Goal: Task Accomplishment & Management: Complete application form

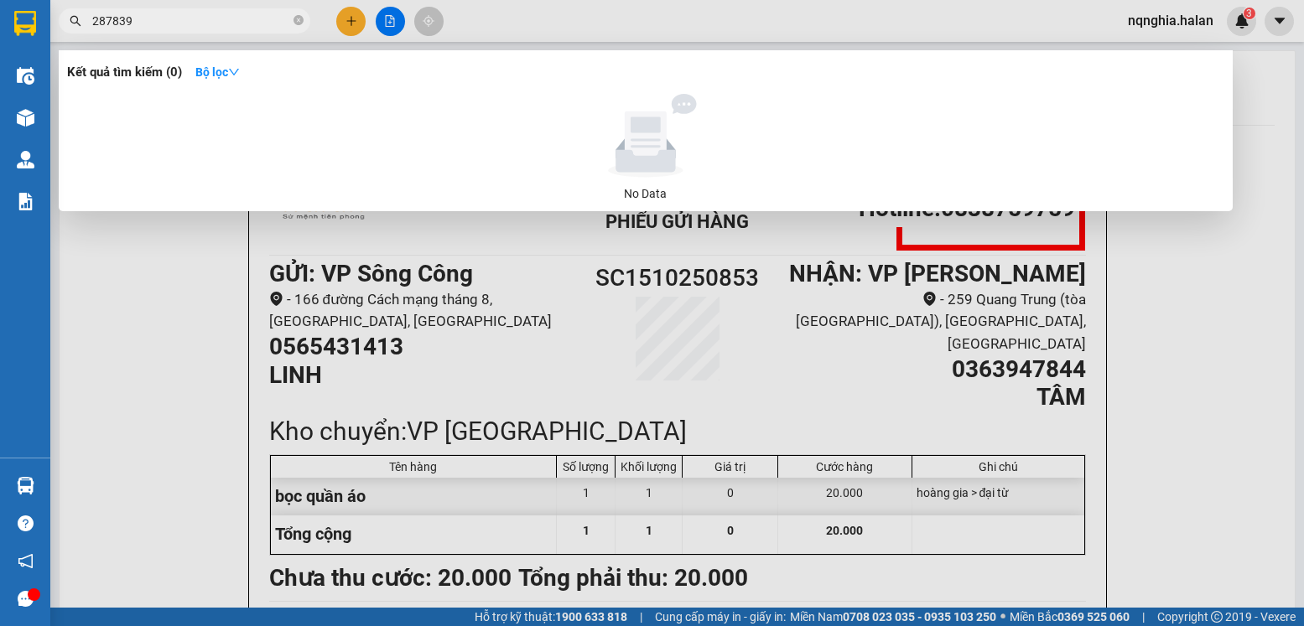
type input "287839"
click at [196, 20] on input "287839" at bounding box center [191, 21] width 198 height 18
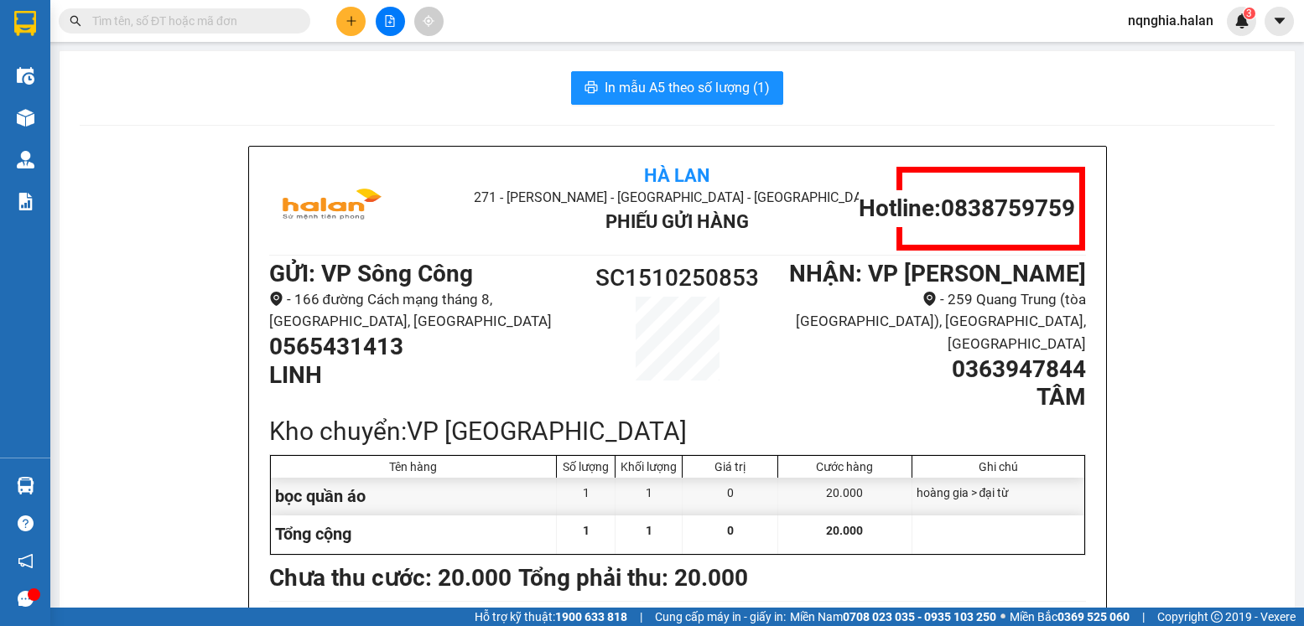
click at [196, 20] on input "text" at bounding box center [191, 21] width 198 height 18
click at [992, 208] on h1 "Hotline: 0838759759" at bounding box center [967, 209] width 216 height 29
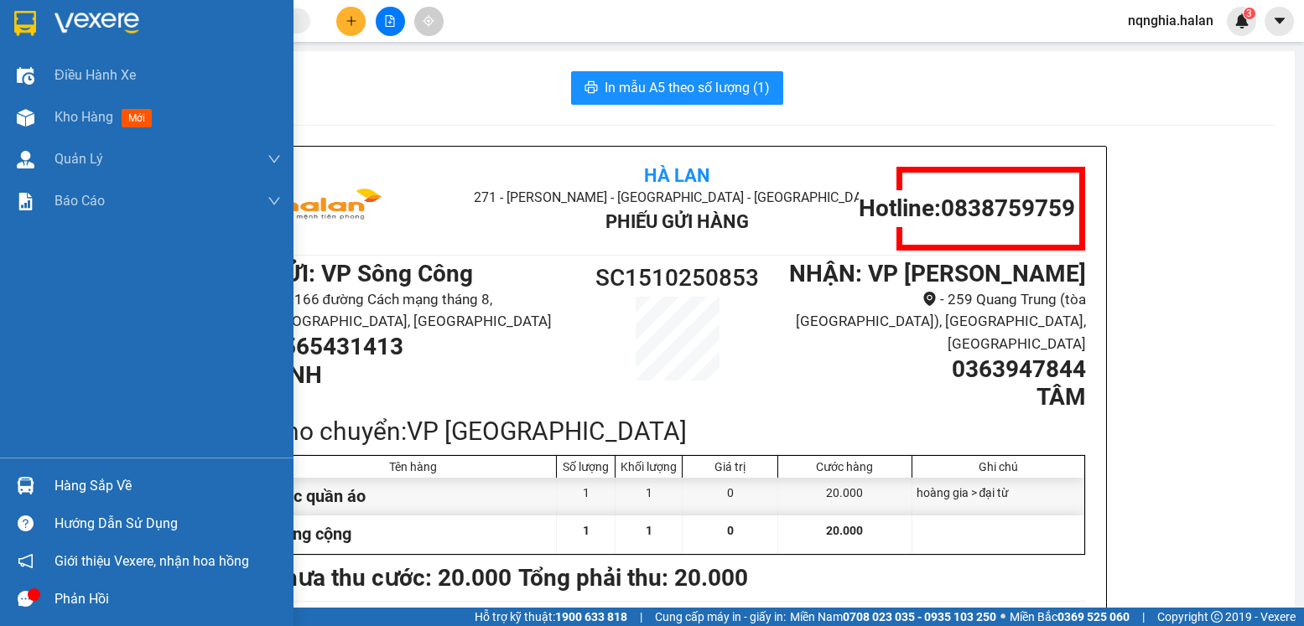
click at [33, 475] on div at bounding box center [25, 485] width 29 height 29
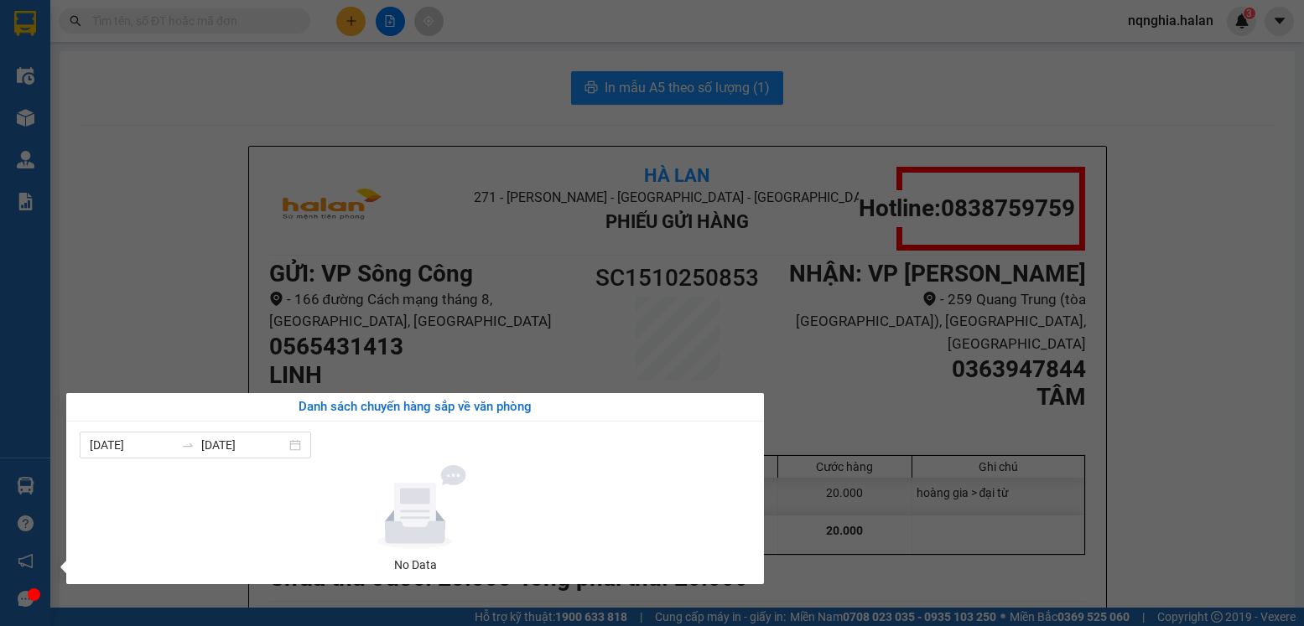
click at [135, 280] on section "Kết quả tìm kiếm ( 0 ) Bộ lọc No Data nqnghia.halan 3 Điều hành xe Kho hàng mới…" at bounding box center [652, 313] width 1304 height 626
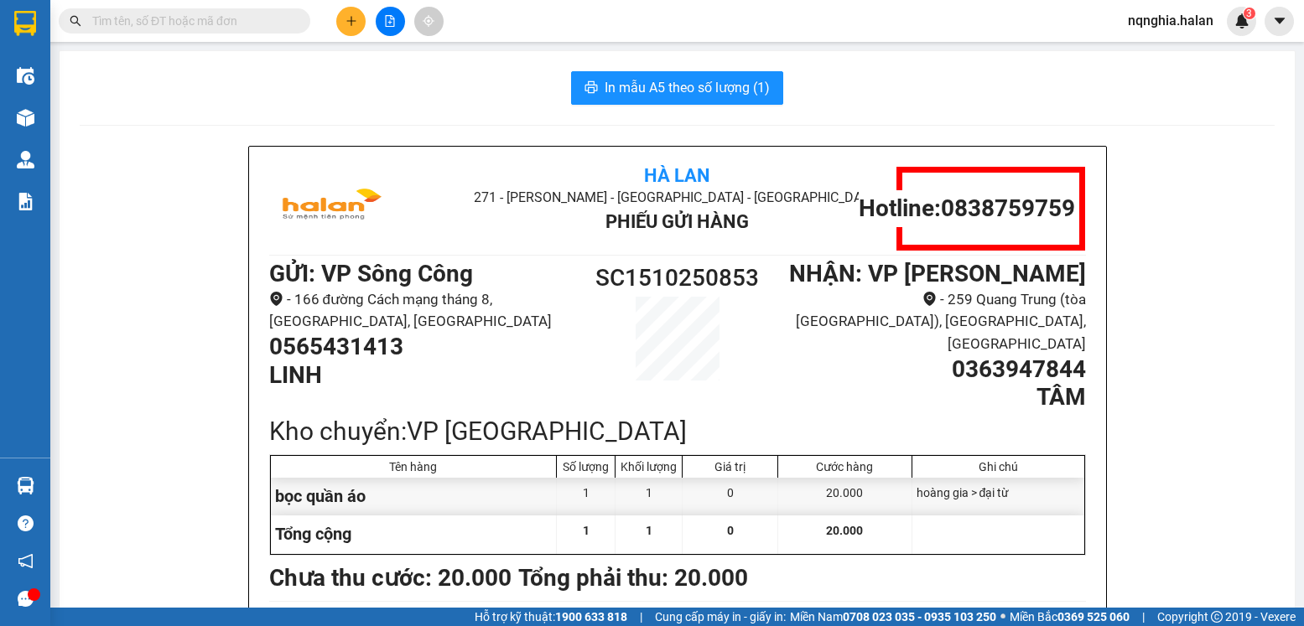
click at [206, 14] on input "text" at bounding box center [191, 21] width 198 height 18
click at [356, 25] on icon "plus" at bounding box center [351, 21] width 12 height 12
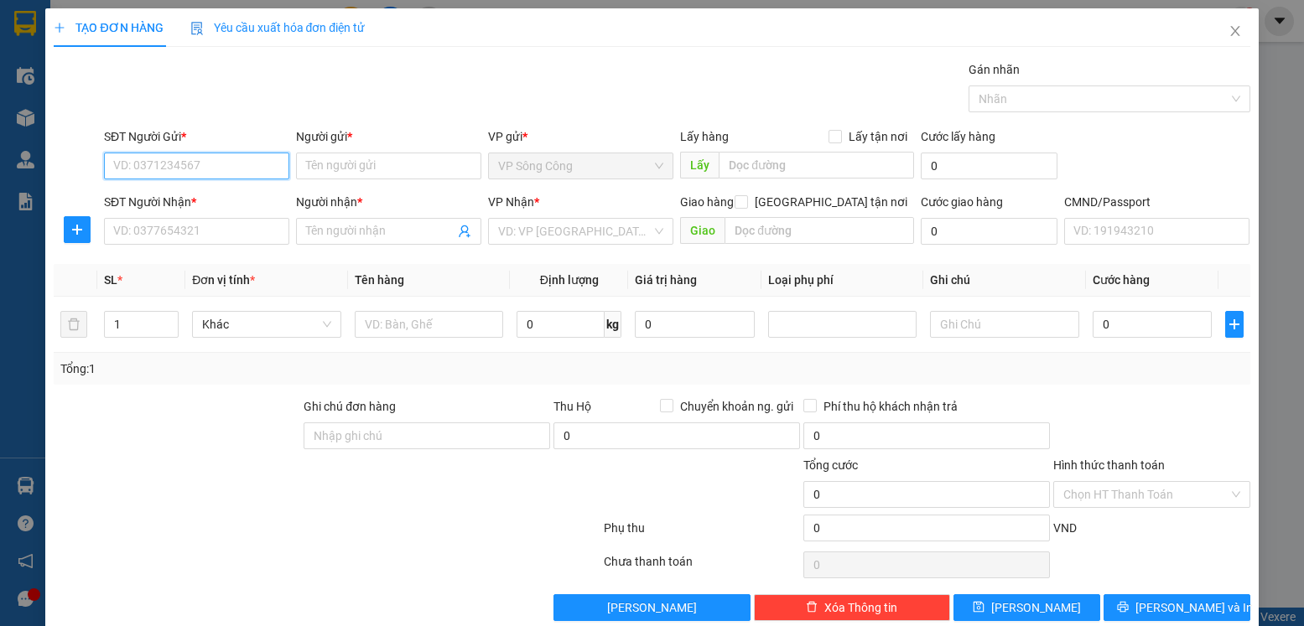
click at [143, 162] on input "SĐT Người Gửi *" at bounding box center [196, 166] width 185 height 27
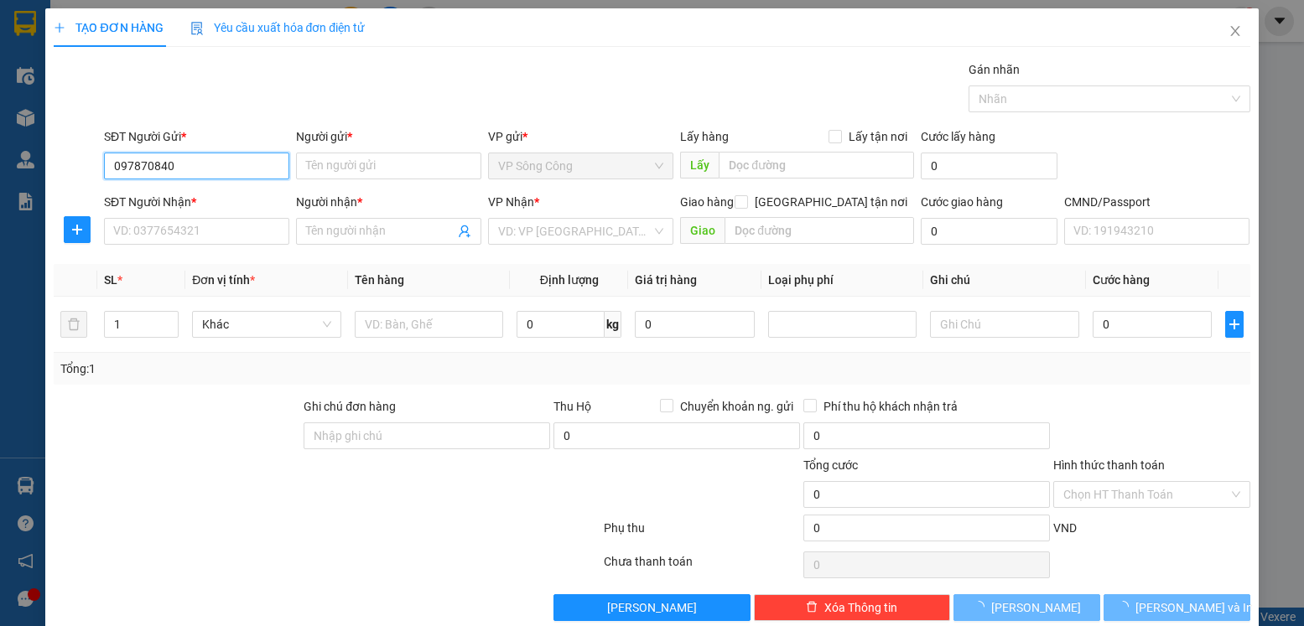
type input "0978708400"
click at [242, 169] on input "0978708400" at bounding box center [196, 166] width 185 height 27
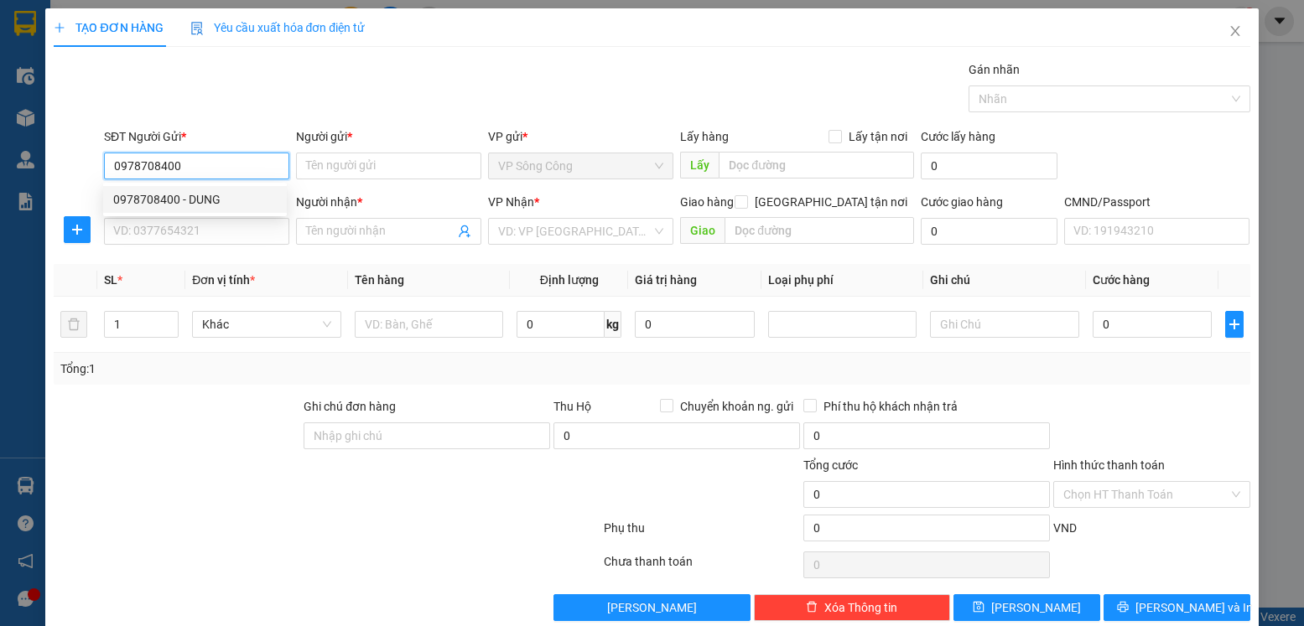
click at [244, 200] on div "0978708400 - DUNG" at bounding box center [195, 199] width 164 height 18
type input "DUNG"
type input "0978708400"
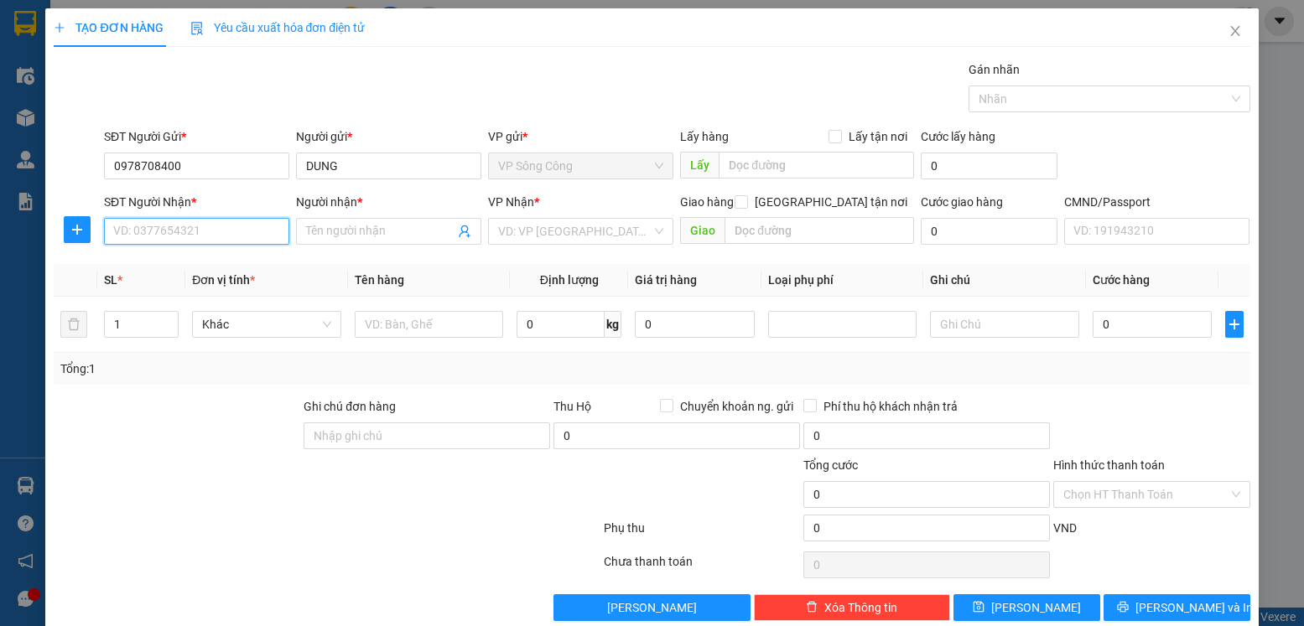
click at [184, 233] on input "SĐT Người Nhận *" at bounding box center [196, 231] width 185 height 27
click at [214, 266] on div "0376023439 - DUYÊN" at bounding box center [195, 265] width 164 height 18
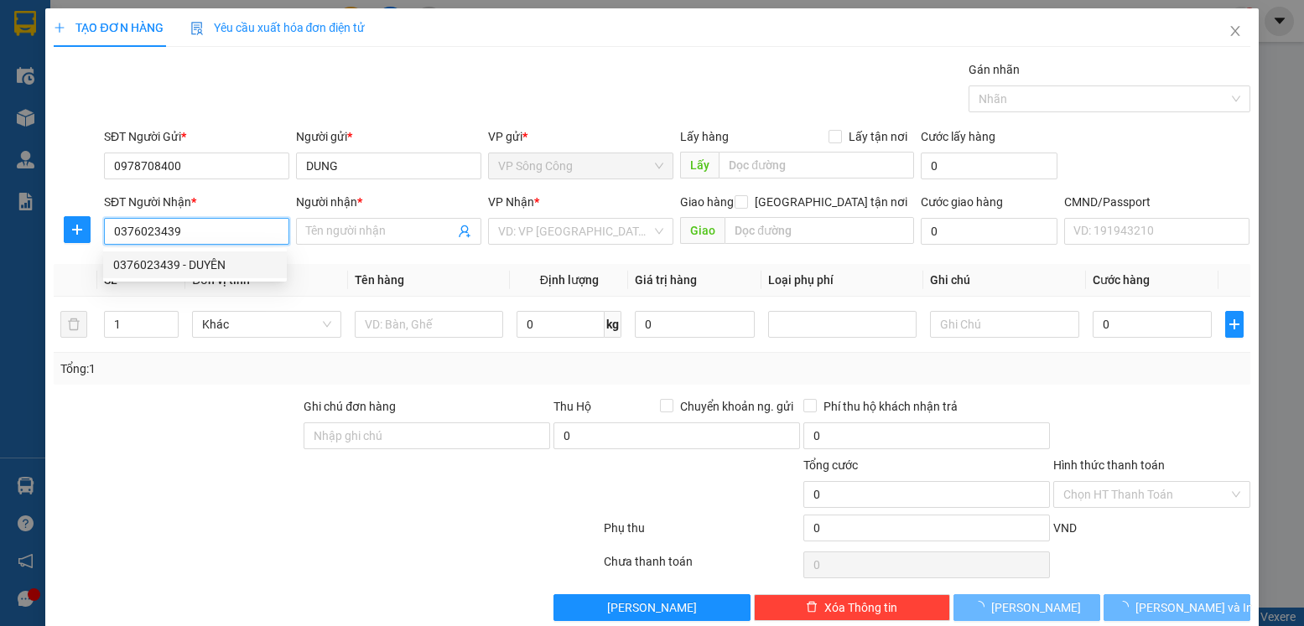
type input "0376023439"
type input "DUYÊN"
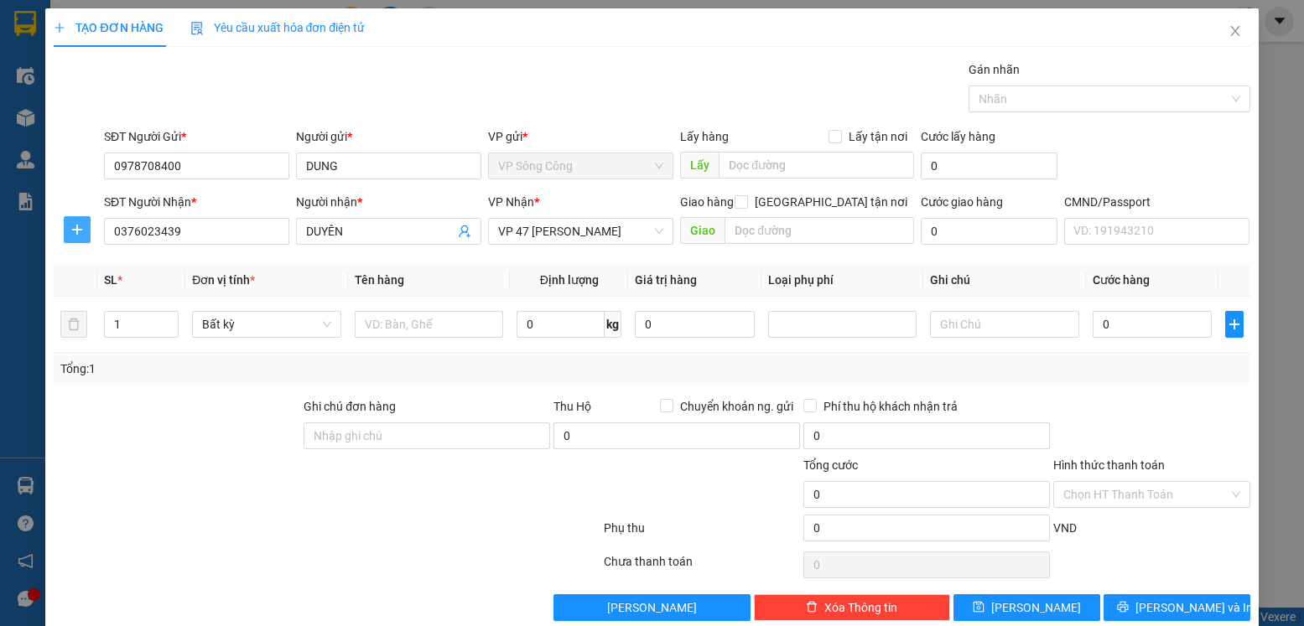
click at [71, 226] on icon "plus" at bounding box center [76, 229] width 13 height 13
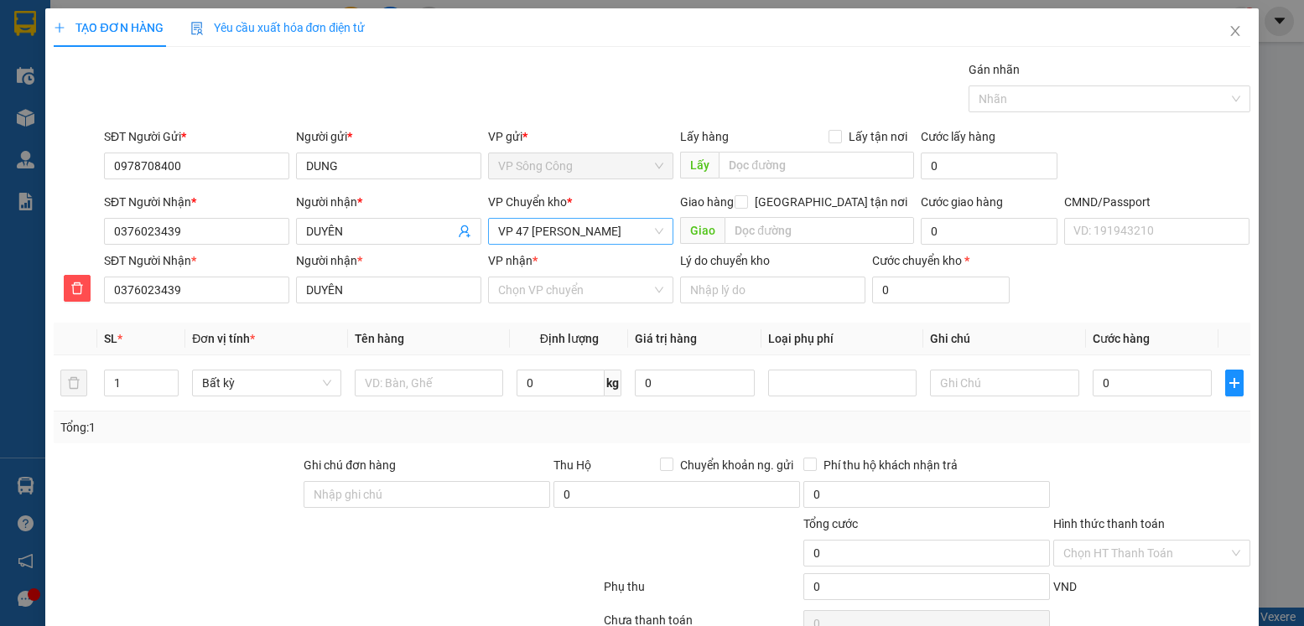
click at [597, 231] on span "VP 47 [PERSON_NAME] Khát [PERSON_NAME]" at bounding box center [580, 231] width 165 height 25
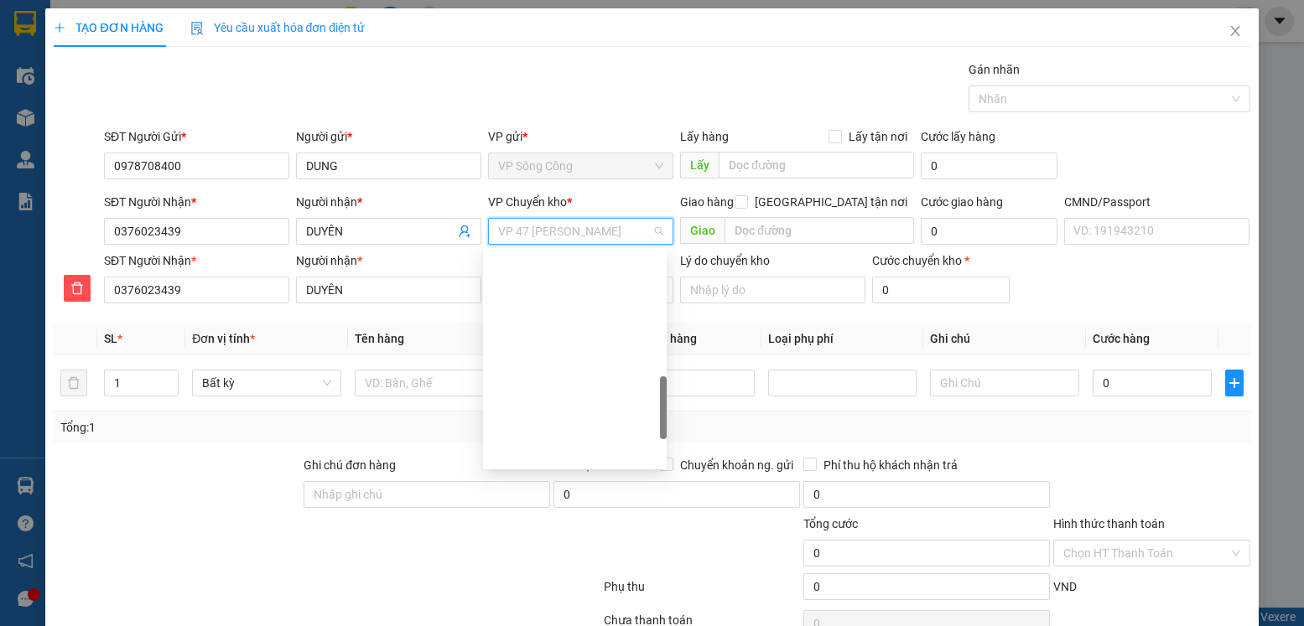
type input "y"
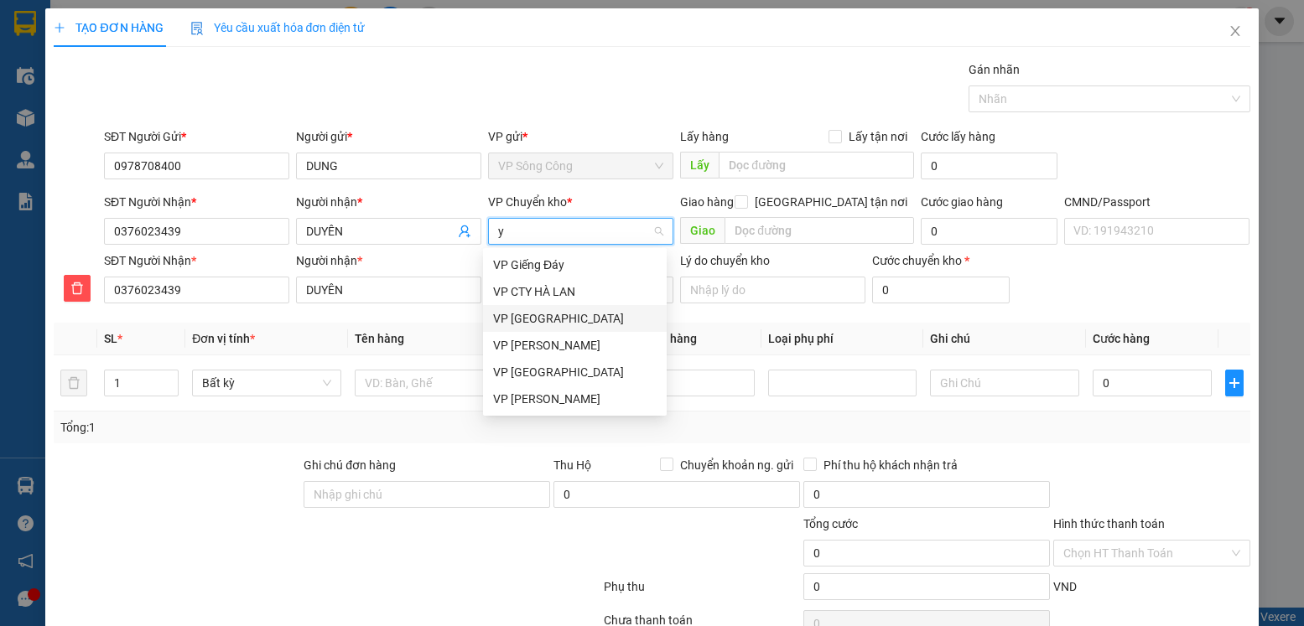
click at [543, 308] on div "VP [PERSON_NAME]" at bounding box center [575, 318] width 184 height 27
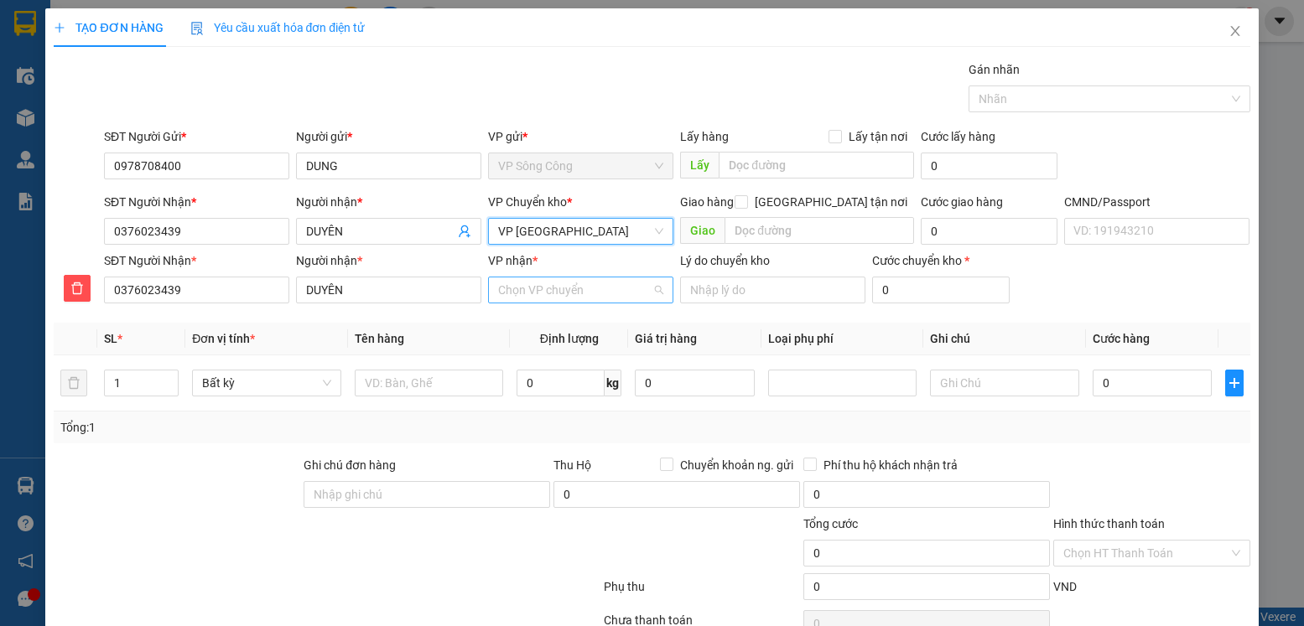
click at [546, 278] on input "VP nhận *" at bounding box center [574, 290] width 153 height 25
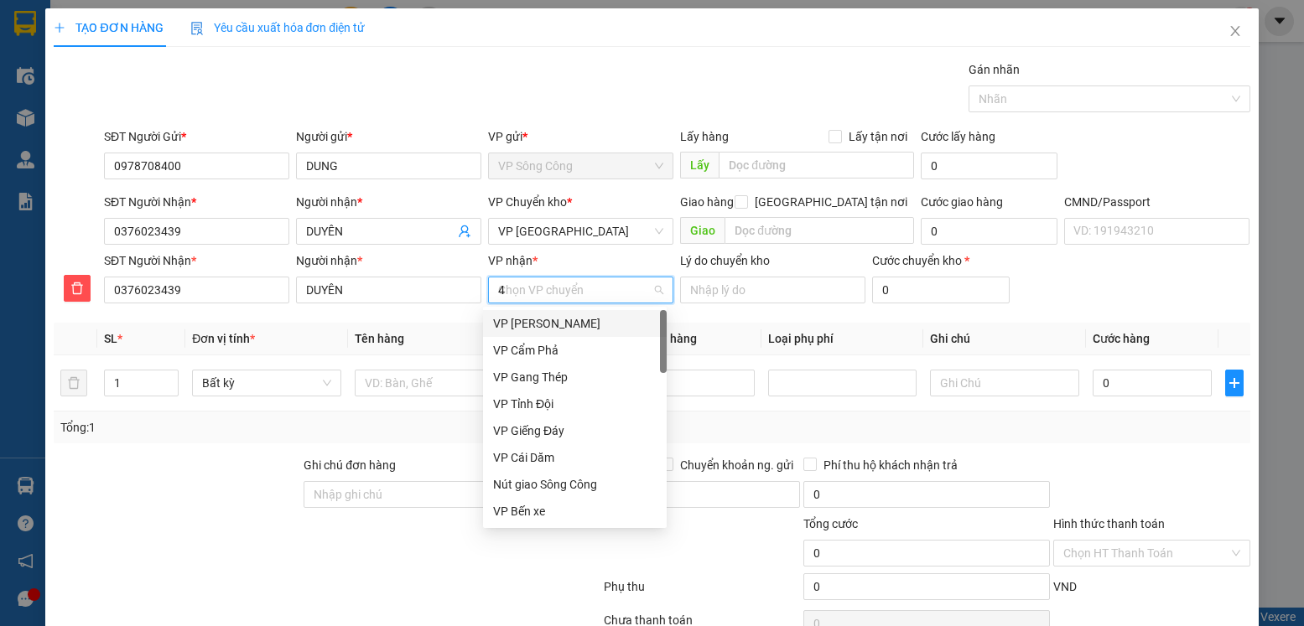
type input "47"
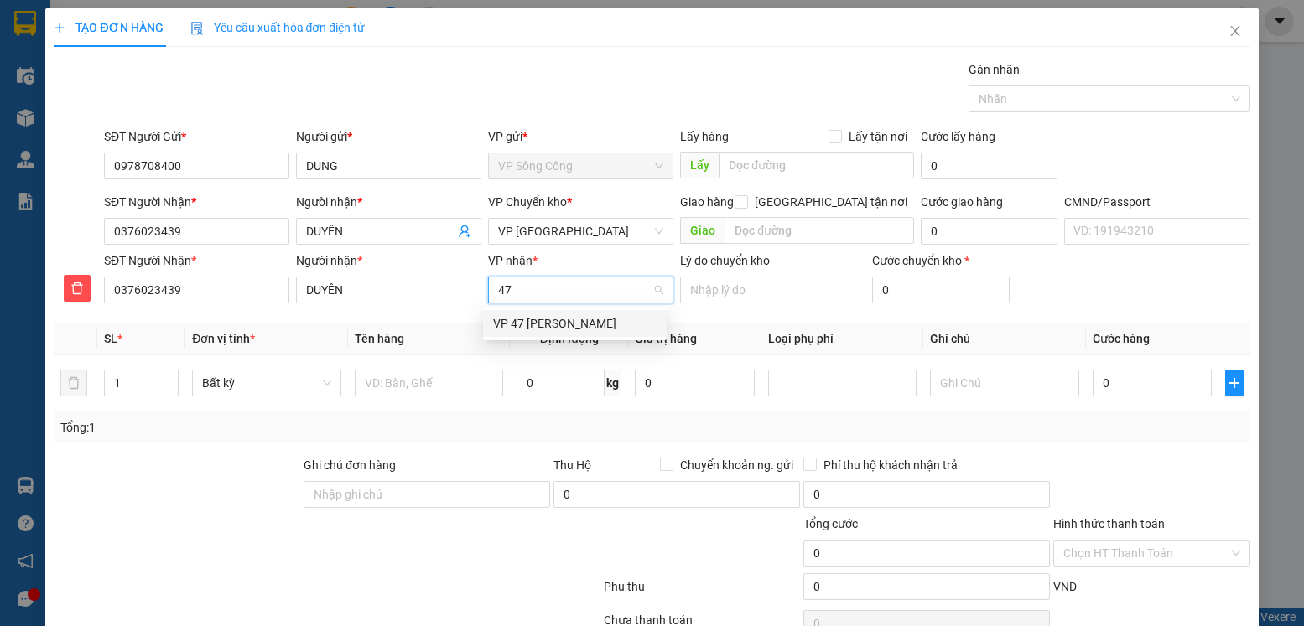
click at [560, 321] on div "VP 47 [PERSON_NAME] Khát [PERSON_NAME]" at bounding box center [575, 323] width 164 height 18
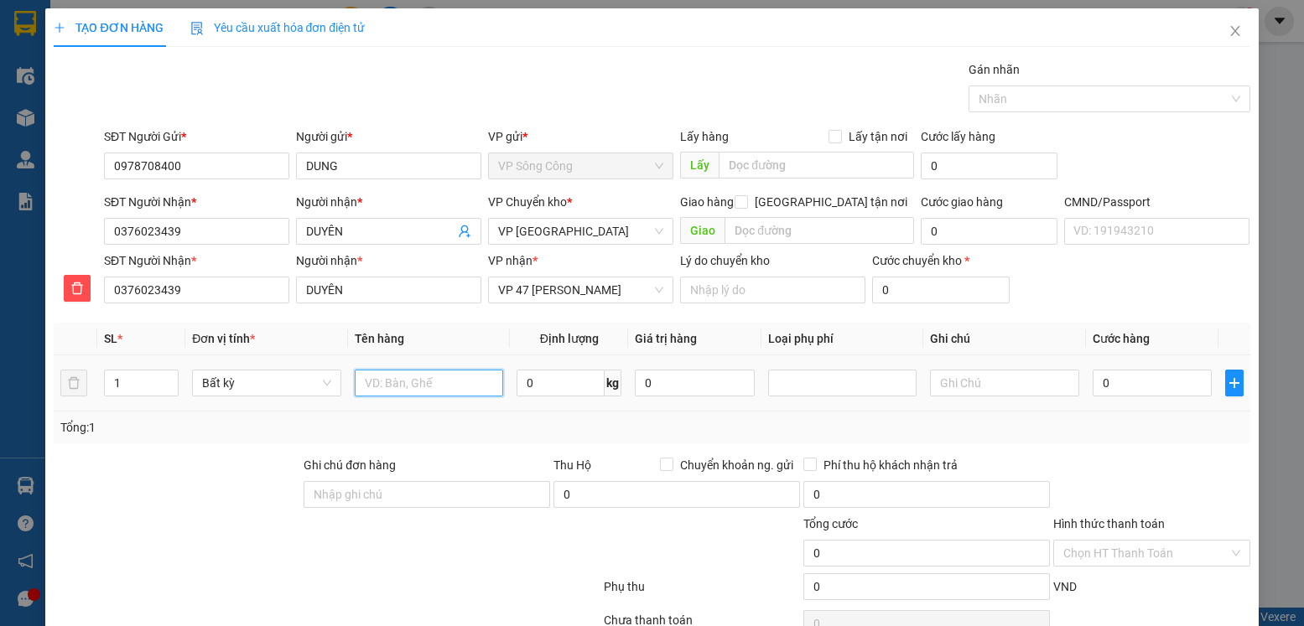
click at [429, 377] on input "text" at bounding box center [429, 383] width 149 height 27
type input "hộp chè"
click at [555, 378] on input "0" at bounding box center [561, 383] width 88 height 27
type input "12"
click at [1172, 462] on div at bounding box center [1152, 485] width 200 height 59
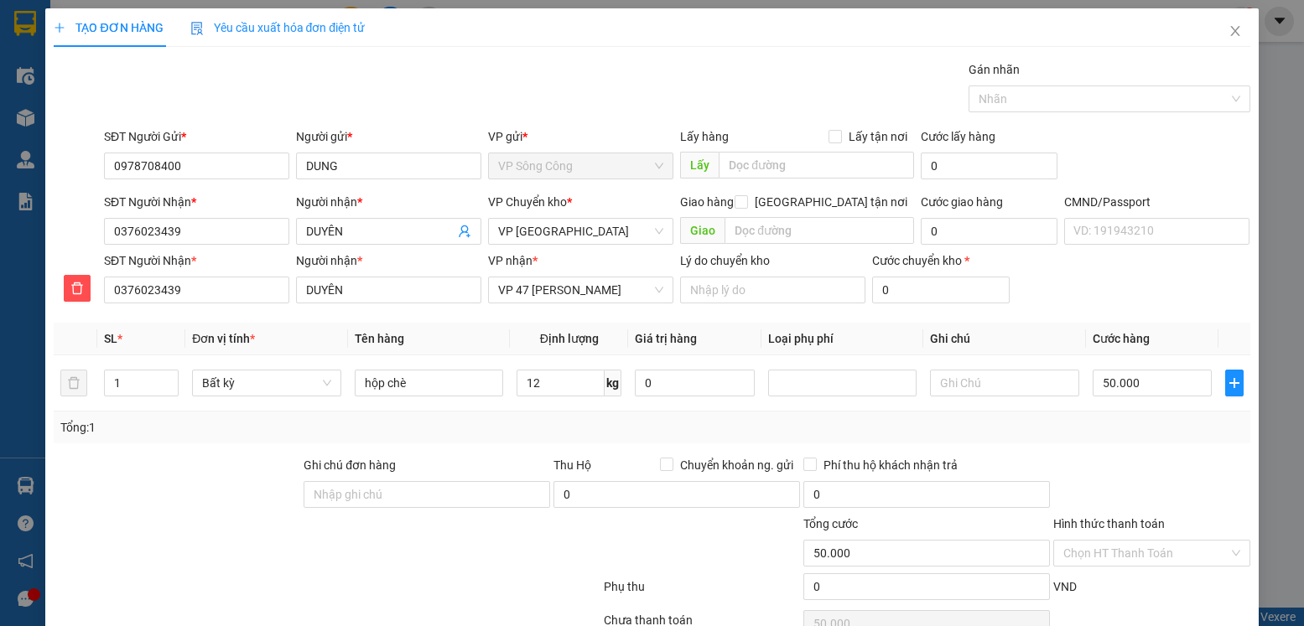
type input "50.000"
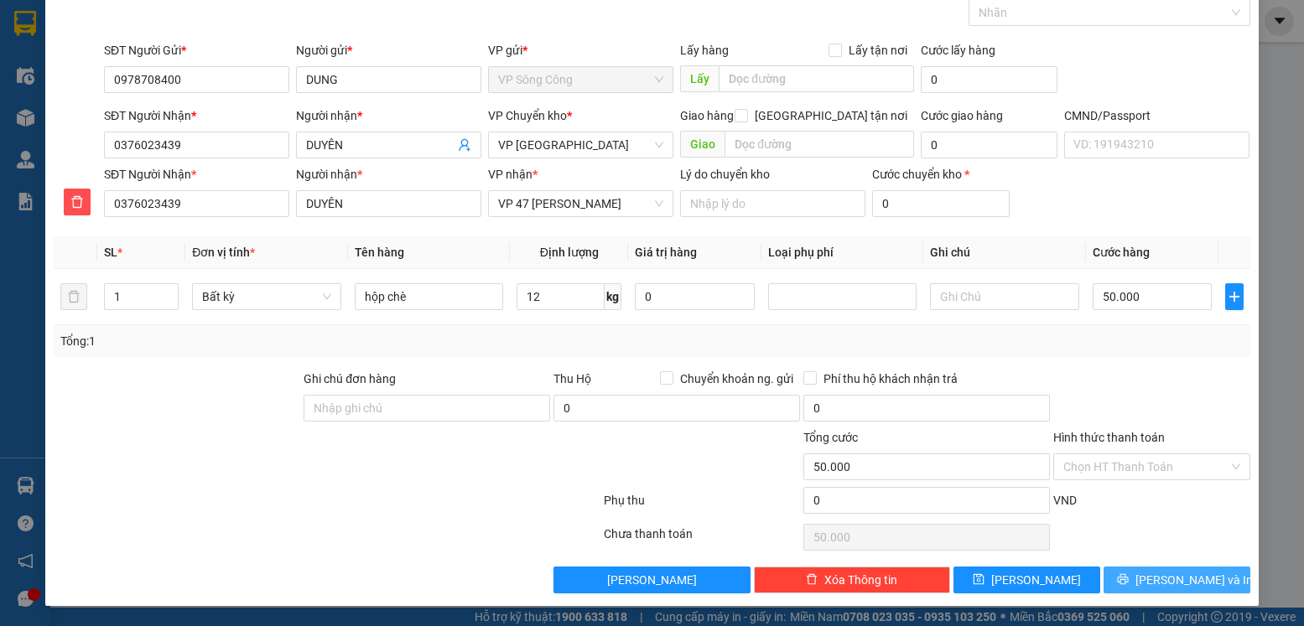
click at [1171, 584] on span "Lưu và In" at bounding box center [1193, 580] width 117 height 18
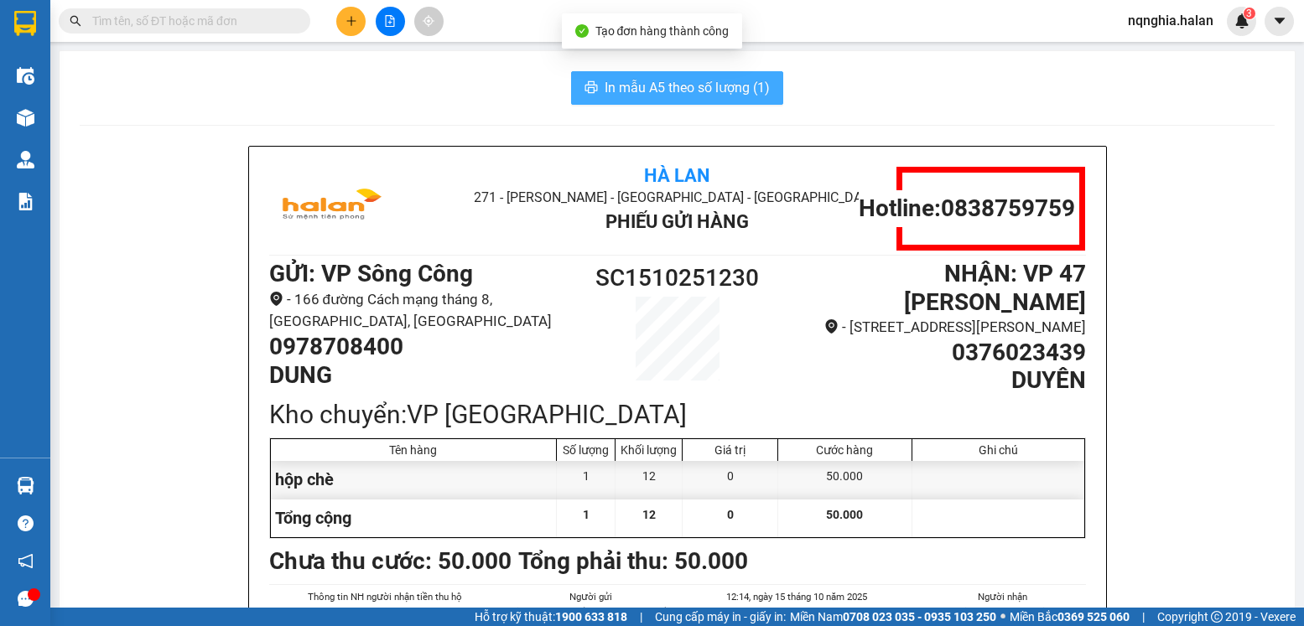
click at [667, 78] on span "In mẫu A5 theo số lượng (1)" at bounding box center [687, 87] width 165 height 21
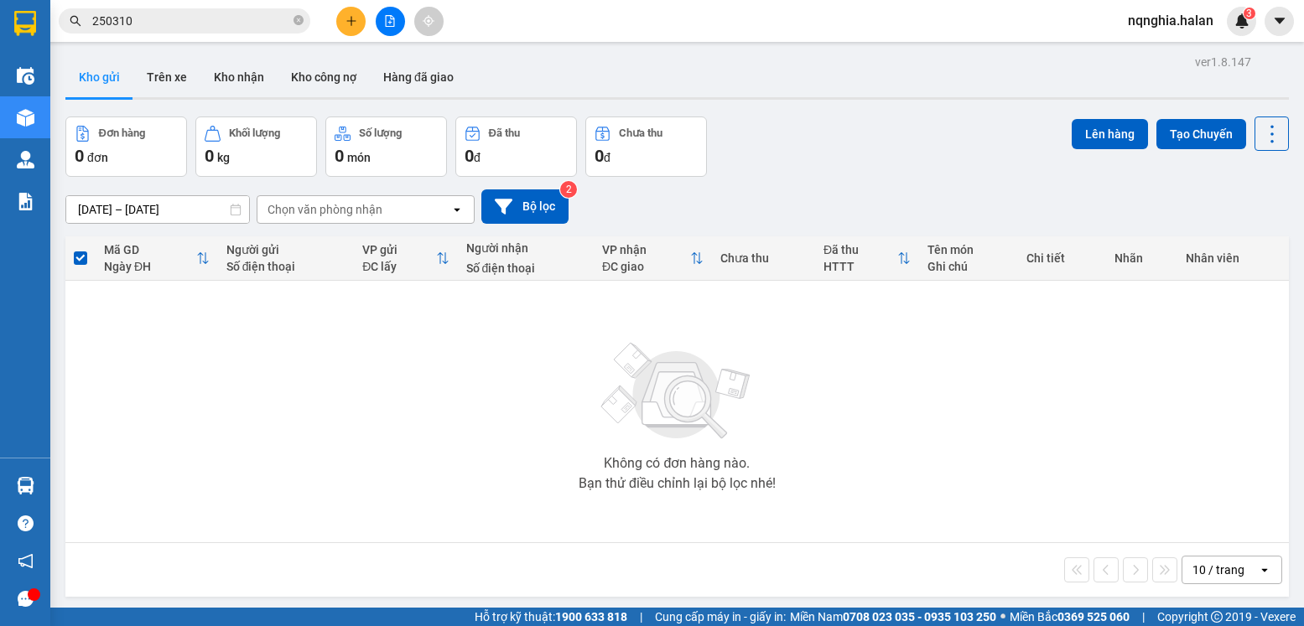
click at [205, 14] on input "250310" at bounding box center [191, 21] width 198 height 18
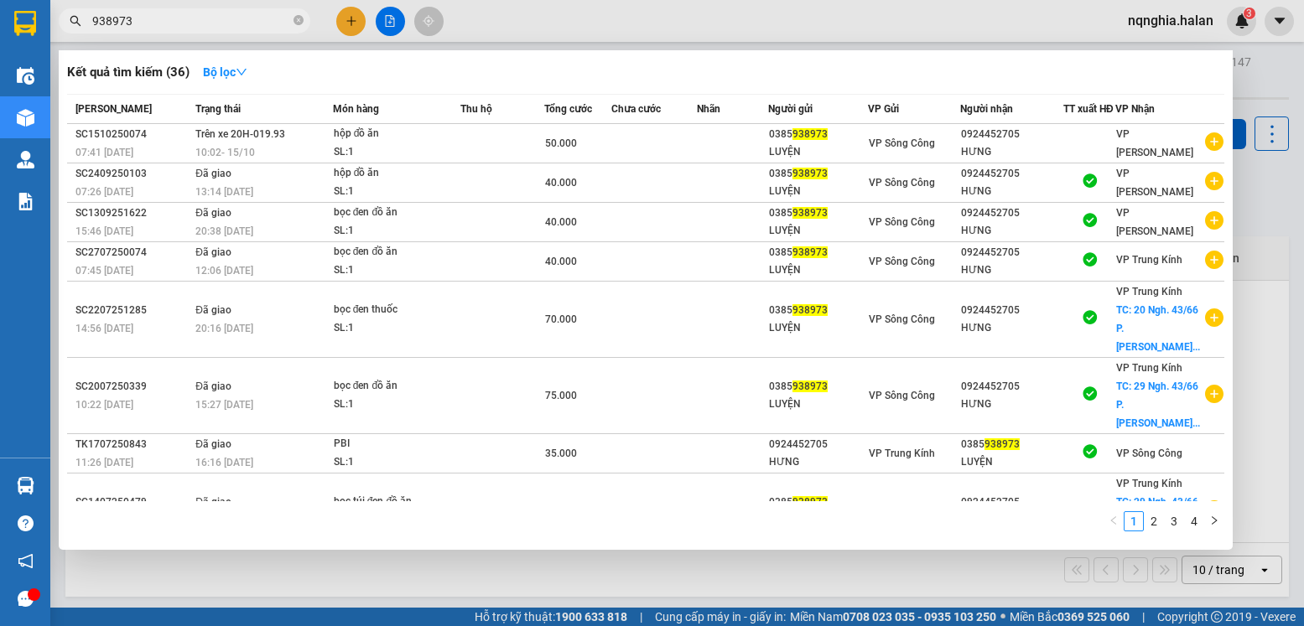
type input "938973"
click at [586, 562] on div at bounding box center [652, 313] width 1304 height 626
